Goal: Check status: Check status

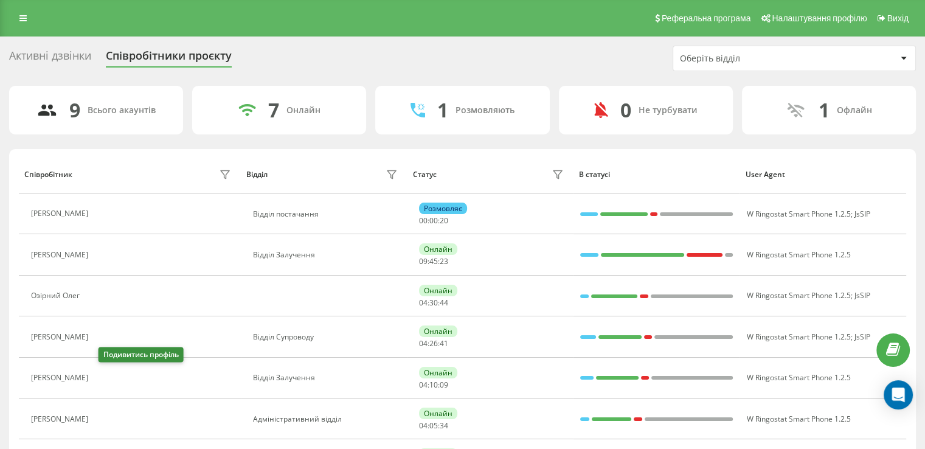
click at [105, 378] on icon at bounding box center [103, 378] width 3 height 6
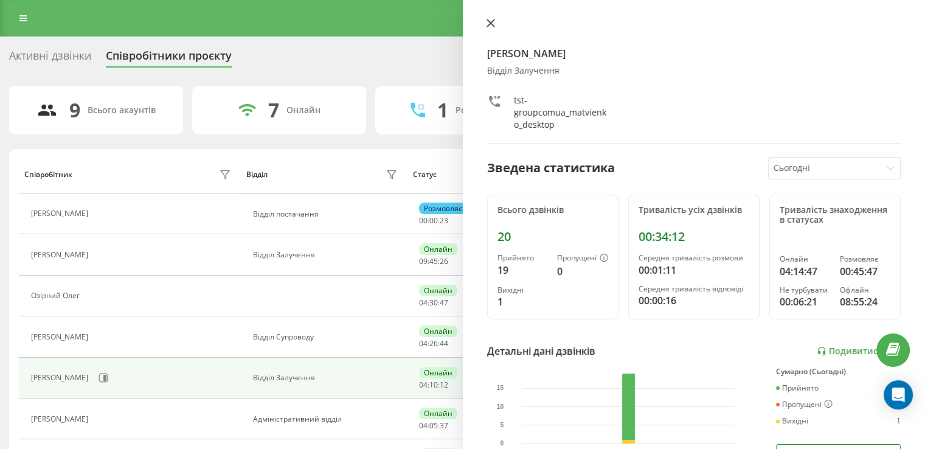
click at [491, 22] on icon at bounding box center [490, 23] width 9 height 9
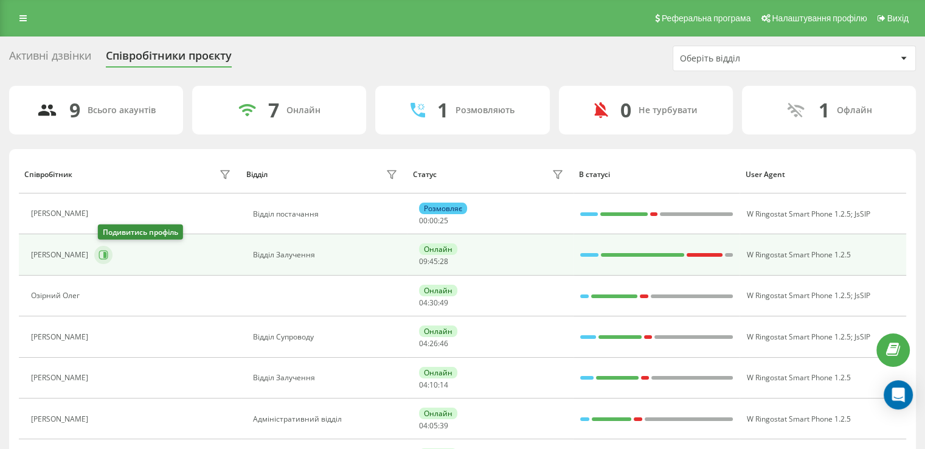
click at [107, 251] on icon at bounding box center [103, 255] width 9 height 9
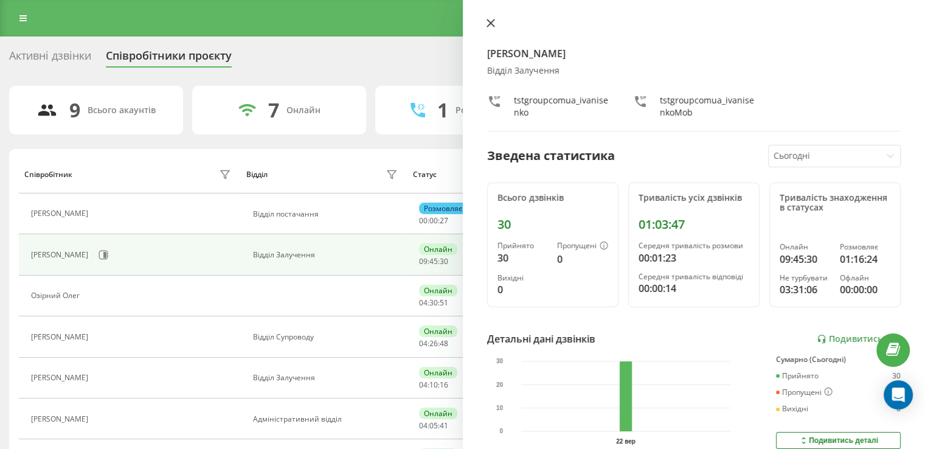
click at [491, 24] on icon at bounding box center [489, 22] width 7 height 7
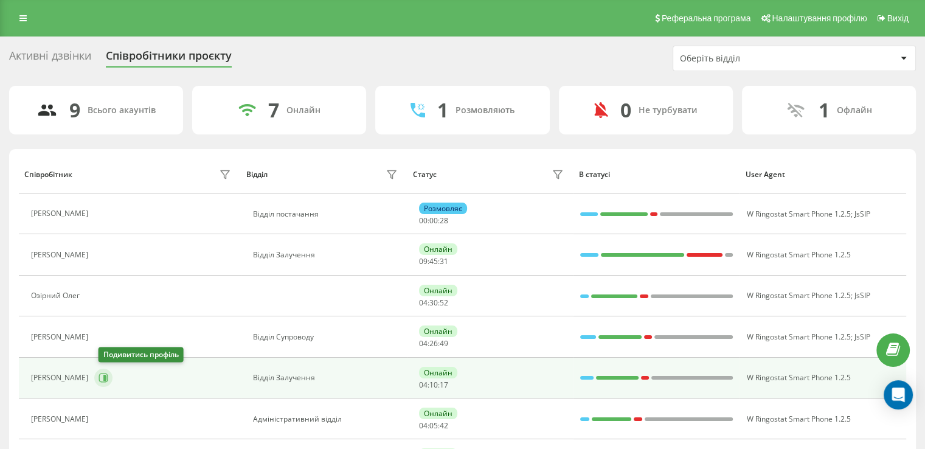
click at [103, 382] on button at bounding box center [103, 377] width 18 height 18
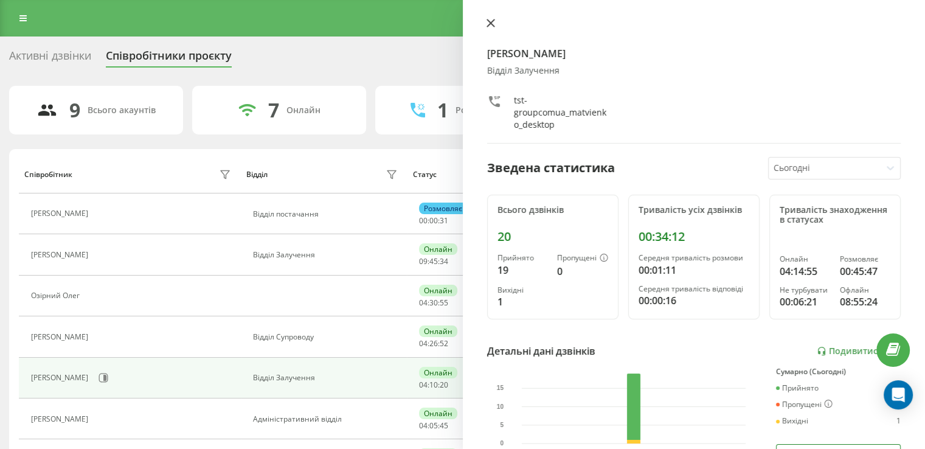
click at [485, 25] on button at bounding box center [491, 24] width 16 height 12
